Goal: Check status: Check status

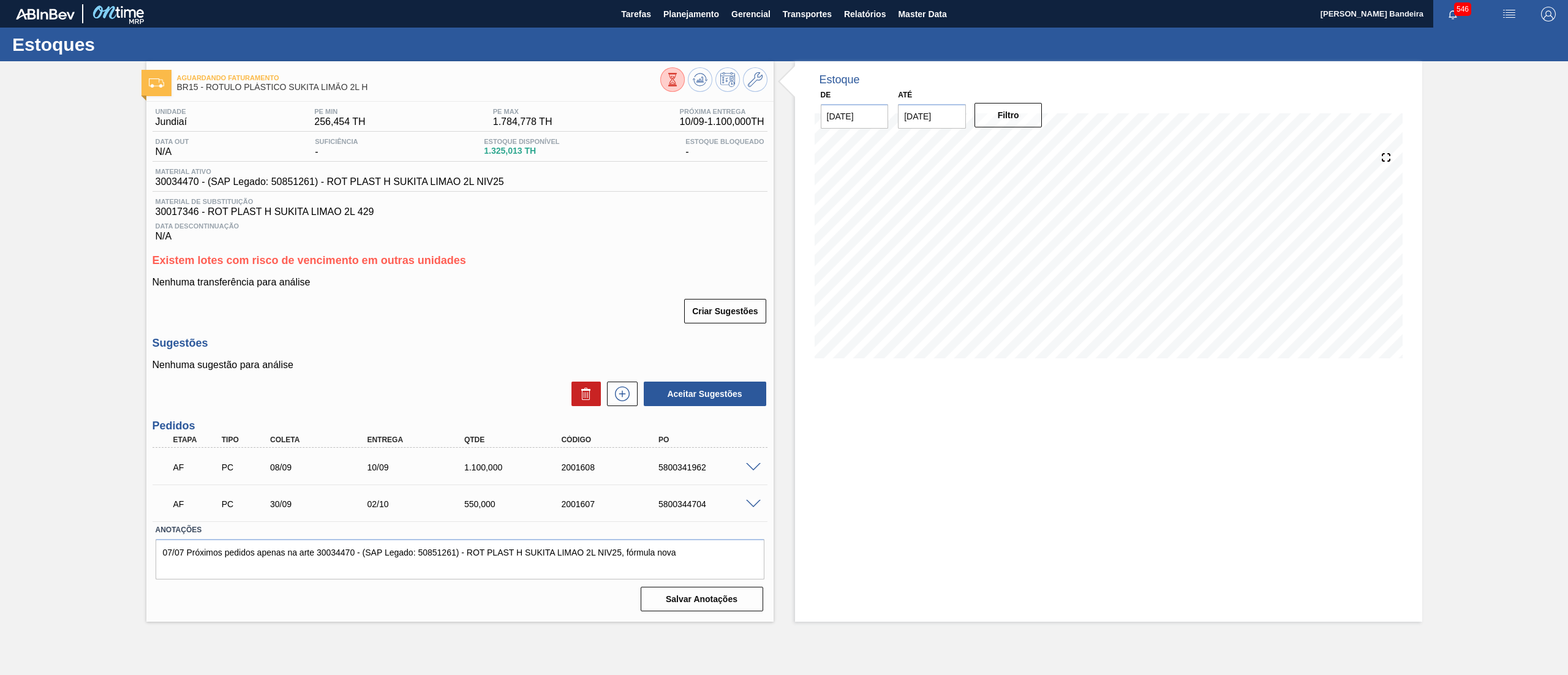
click at [1463, 470] on div "Aguardando Faturamento BR15 - ROTULO PLÁSTICO SUKITA LIMÃO 2L H Unidade Jundiaí…" at bounding box center [784, 341] width 1568 height 561
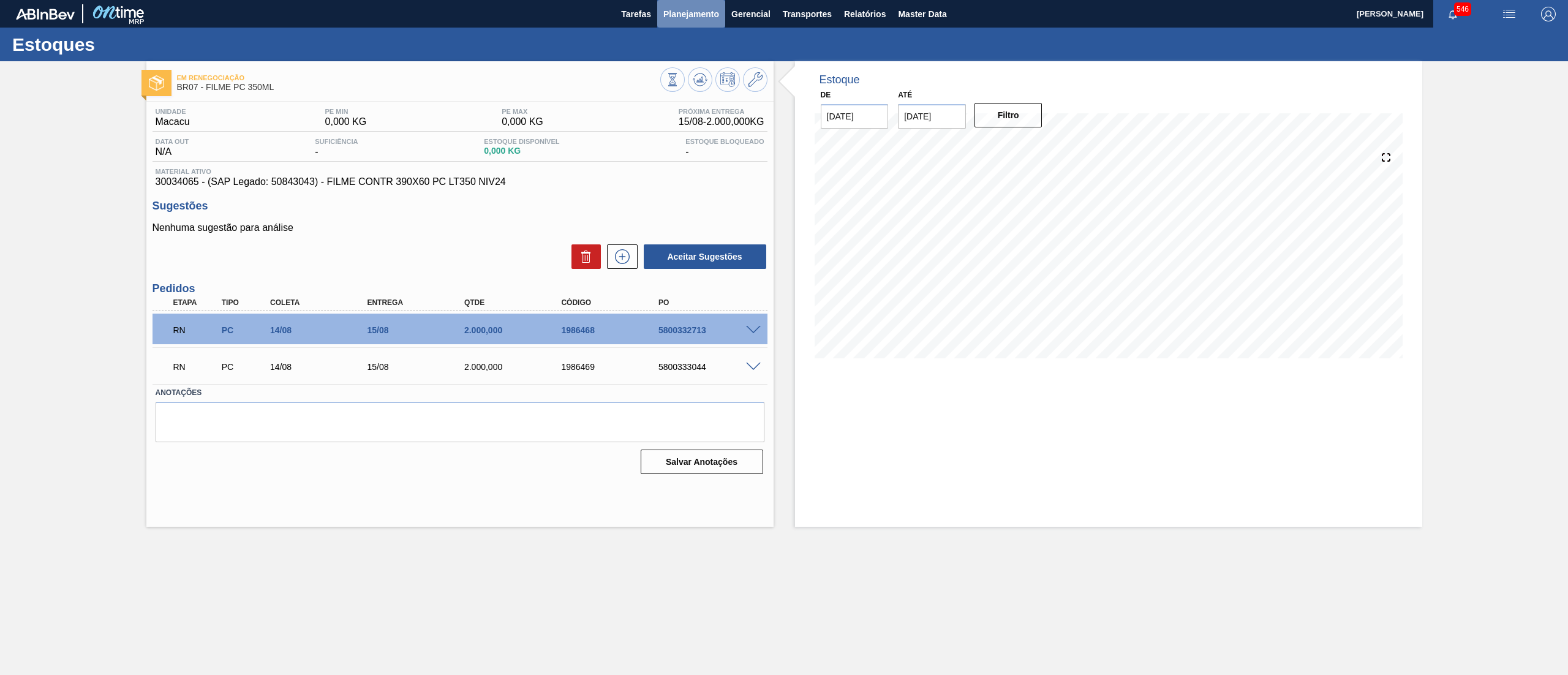
click at [694, 11] on span "Planejamento" at bounding box center [692, 14] width 56 height 15
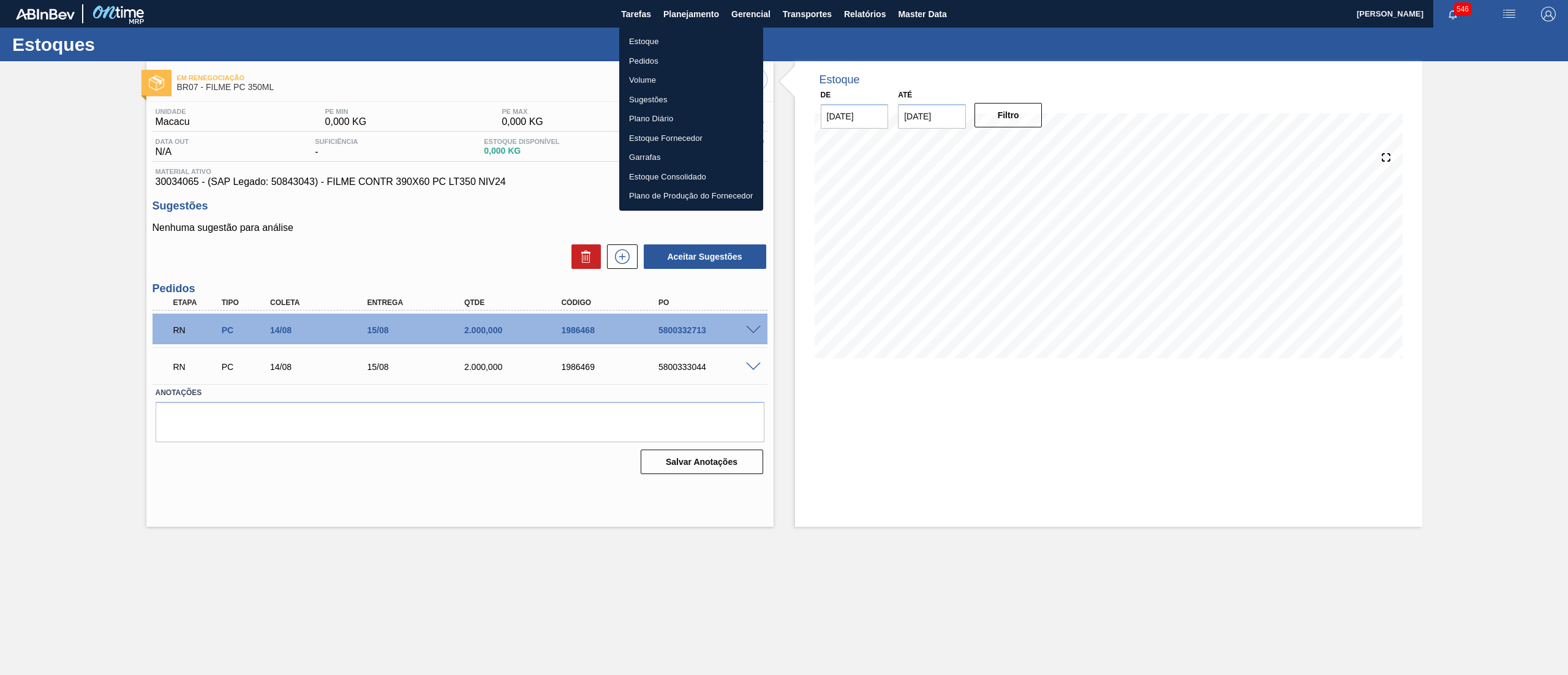
click at [686, 36] on li "Estoque" at bounding box center [691, 41] width 144 height 20
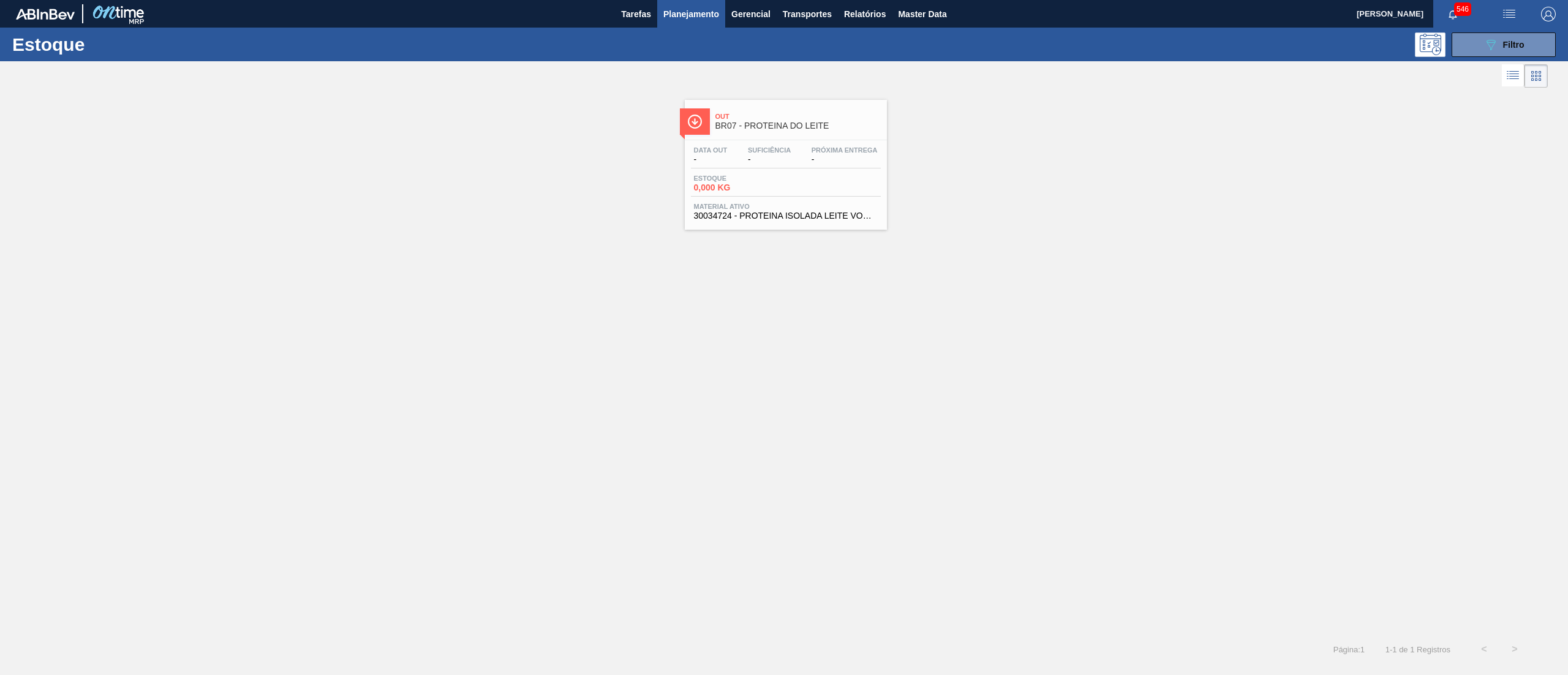
click at [953, 161] on div "Out BR07 - PROTEINA DO LEITE Data out - Suficiência - Próxima Entrega - Estoque…" at bounding box center [784, 161] width 1568 height 139
